Goal: Transaction & Acquisition: Purchase product/service

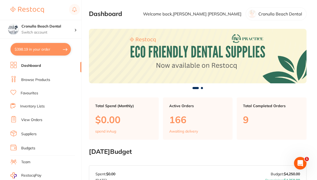
click at [30, 79] on link "Browse Products" at bounding box center [35, 79] width 29 height 5
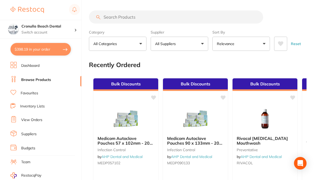
click at [123, 18] on input "search" at bounding box center [176, 16] width 174 height 13
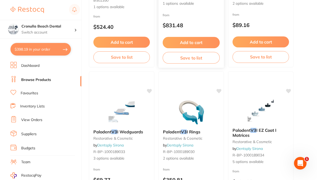
scroll to position [183, 0]
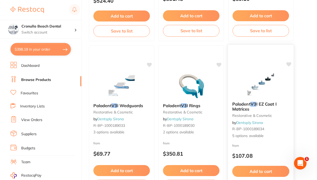
click at [258, 84] on img at bounding box center [261, 84] width 34 height 26
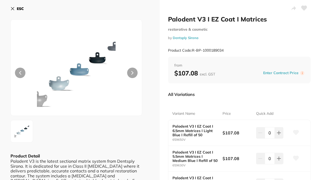
click at [12, 10] on icon at bounding box center [12, 9] width 4 height 4
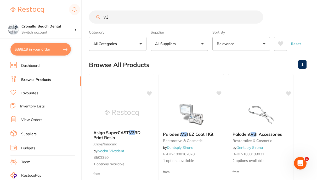
click at [194, 46] on button "All Suppliers" at bounding box center [180, 44] width 58 height 14
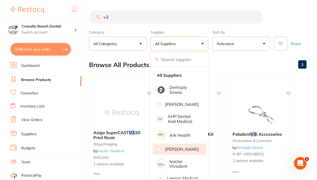
click at [187, 151] on p "[PERSON_NAME]" at bounding box center [182, 149] width 34 height 5
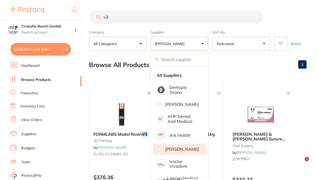
click at [234, 65] on div "Browse All Products 1" at bounding box center [198, 65] width 218 height 18
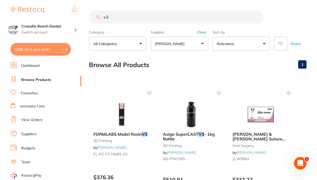
click at [121, 19] on input "v3" at bounding box center [176, 16] width 174 height 13
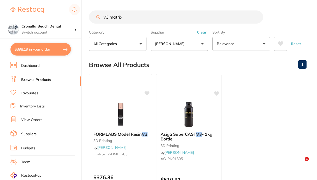
click at [181, 48] on button "[PERSON_NAME]" at bounding box center [180, 44] width 58 height 14
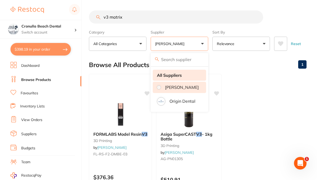
click at [173, 77] on strong "All Suppliers" at bounding box center [169, 75] width 25 height 5
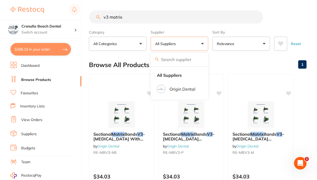
click at [255, 67] on div "Browse All Products 1" at bounding box center [198, 65] width 218 height 18
drag, startPoint x: 129, startPoint y: 17, endPoint x: 109, endPoint y: 19, distance: 20.5
click at [109, 19] on input "v3 matrix" at bounding box center [176, 16] width 174 height 13
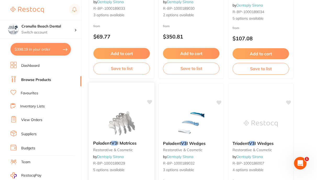
scroll to position [314, 0]
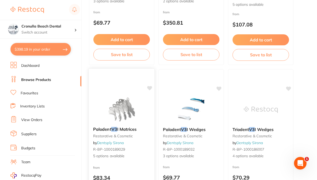
type input "v3"
click at [128, 109] on img at bounding box center [121, 109] width 34 height 26
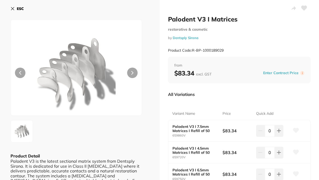
click at [10, 7] on icon at bounding box center [12, 9] width 4 height 4
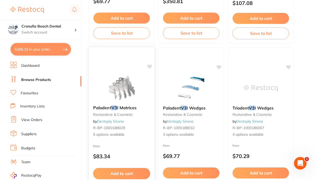
scroll to position [340, 0]
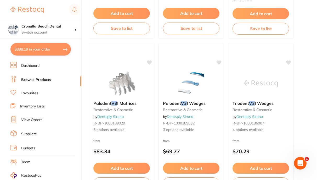
click at [120, 89] on img at bounding box center [122, 83] width 34 height 26
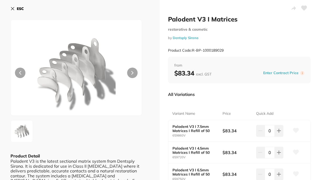
click at [132, 71] on icon at bounding box center [132, 73] width 2 height 4
click at [90, 60] on img at bounding box center [76, 74] width 79 height 83
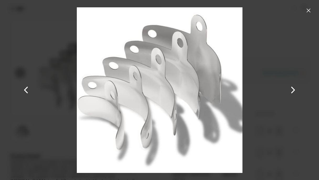
click at [307, 10] on button at bounding box center [308, 10] width 8 height 8
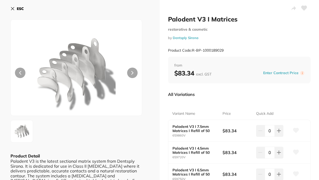
click at [11, 8] on icon at bounding box center [12, 9] width 4 height 4
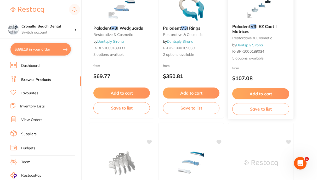
scroll to position [209, 0]
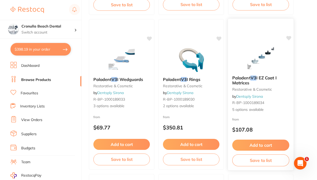
click at [257, 49] on img at bounding box center [261, 58] width 34 height 26
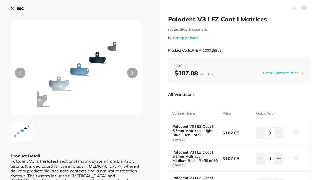
click at [13, 8] on icon at bounding box center [12, 9] width 4 height 4
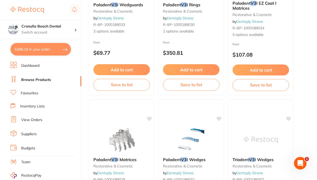
scroll to position [314, 0]
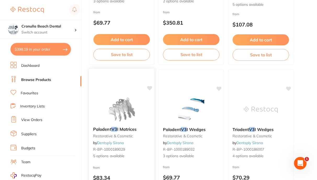
click at [125, 105] on img at bounding box center [121, 109] width 34 height 26
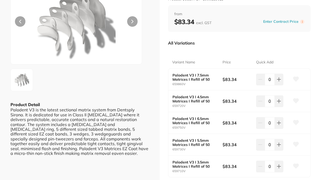
scroll to position [52, 0]
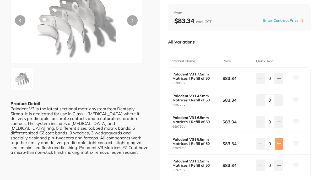
click at [278, 80] on icon at bounding box center [278, 78] width 4 height 4
type input "1"
click at [280, 77] on button at bounding box center [278, 79] width 9 height 12
type input "1"
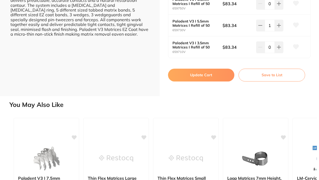
scroll to position [183, 0]
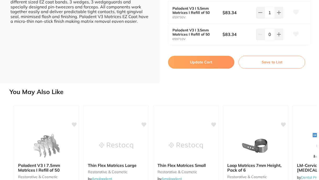
click at [203, 63] on button "Update Cart" at bounding box center [201, 62] width 67 height 13
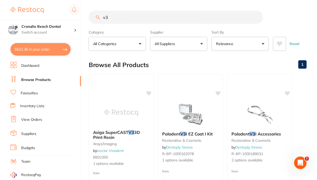
scroll to position [314, 0]
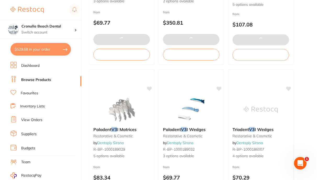
click at [45, 48] on button "$529.68 in your order" at bounding box center [40, 49] width 60 height 13
checkbox input "true"
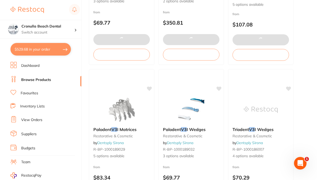
checkbox input "true"
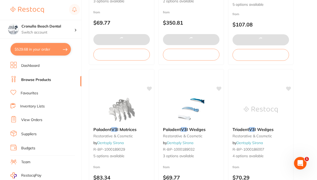
checkbox input "true"
